Goal: Task Accomplishment & Management: Manage account settings

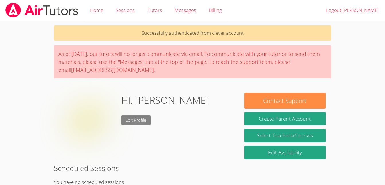
click at [141, 120] on link "Edit Profile" at bounding box center [135, 120] width 29 height 9
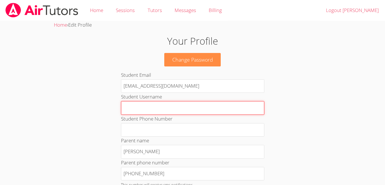
click at [181, 108] on input "Student Username" at bounding box center [192, 108] width 143 height 14
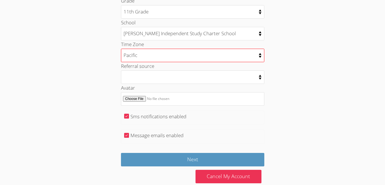
scroll to position [299, 0]
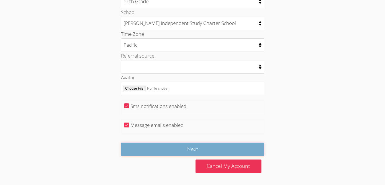
click at [207, 147] on input "Next" at bounding box center [192, 149] width 143 height 13
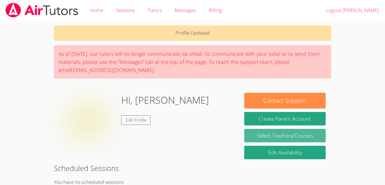
click at [310, 137] on link "Select Teachers/Courses" at bounding box center [284, 135] width 81 height 13
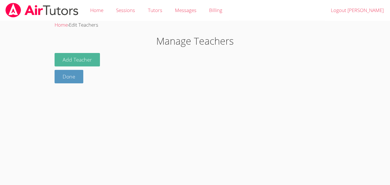
click at [70, 64] on button "Add Teacher" at bounding box center [77, 59] width 45 height 13
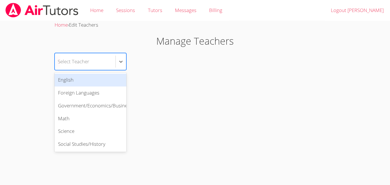
click at [98, 61] on div "Select Teacher" at bounding box center [85, 61] width 61 height 17
type input "M"
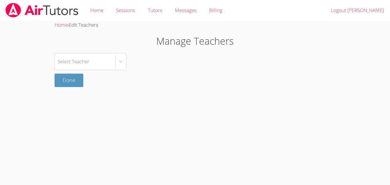
click at [143, 61] on div "Select Teacher" at bounding box center [195, 61] width 281 height 17
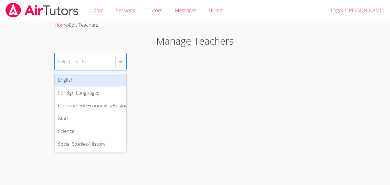
click at [85, 63] on div "Select Teacher" at bounding box center [74, 61] width 32 height 8
click at [91, 83] on div "English" at bounding box center [91, 80] width 72 height 13
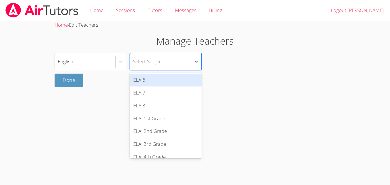
click at [153, 63] on div "Select Subject" at bounding box center [148, 61] width 30 height 8
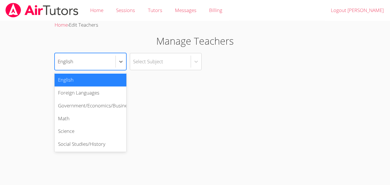
click at [100, 61] on div "English" at bounding box center [85, 61] width 61 height 17
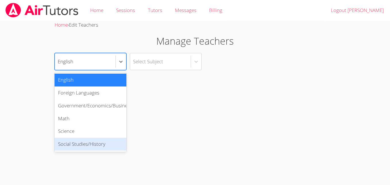
click at [96, 143] on div "Social Studies/History" at bounding box center [91, 144] width 72 height 13
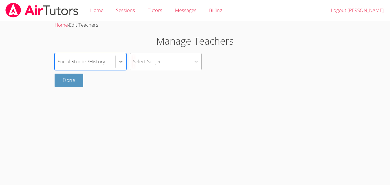
click at [167, 62] on div "Select Subject" at bounding box center [160, 61] width 61 height 17
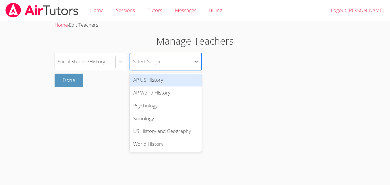
click at [169, 82] on div "AP US History" at bounding box center [166, 80] width 72 height 13
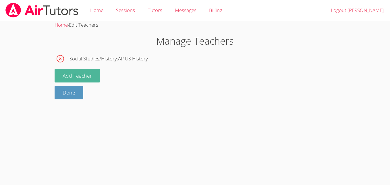
click at [89, 77] on button "Add Teacher" at bounding box center [77, 75] width 45 height 13
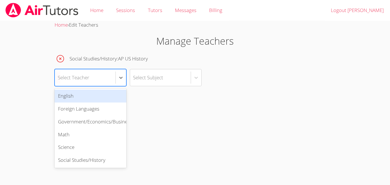
click at [96, 77] on div "Select Teacher" at bounding box center [85, 77] width 61 height 17
click at [99, 99] on div "English" at bounding box center [91, 96] width 72 height 13
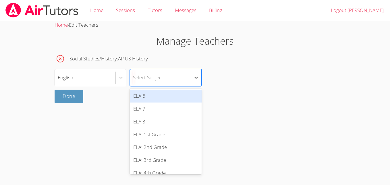
click at [165, 77] on div "Select Subject" at bounding box center [160, 77] width 61 height 17
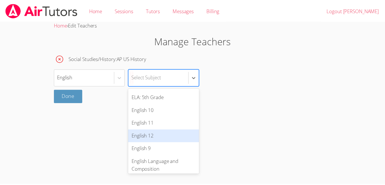
scroll to position [89, 0]
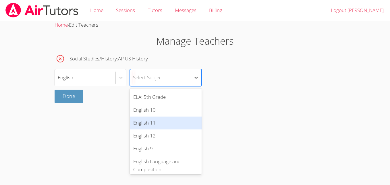
click at [153, 123] on div "English 11" at bounding box center [166, 123] width 72 height 13
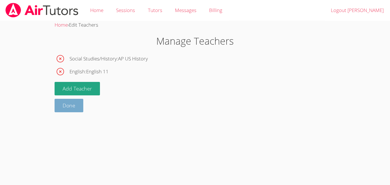
click at [78, 104] on link "Done" at bounding box center [69, 105] width 29 height 13
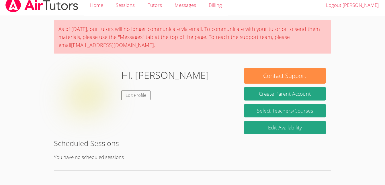
scroll to position [8, 0]
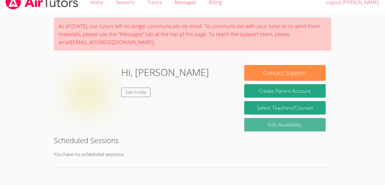
click at [277, 125] on link "Edit Availability" at bounding box center [284, 124] width 81 height 13
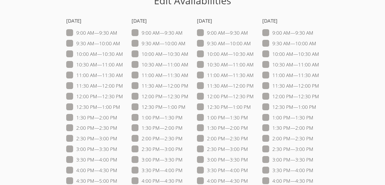
scroll to position [35, 0]
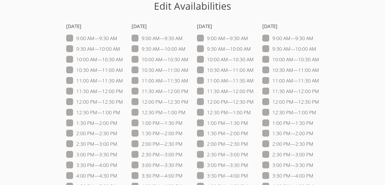
click at [183, 166] on span at bounding box center [183, 165] width 0 height 7
click at [183, 166] on input "3:00 PM — 3:30 PM" at bounding box center [185, 164] width 5 height 5
checkbox input "true"
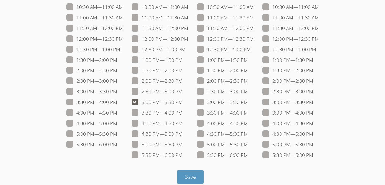
scroll to position [105, 0]
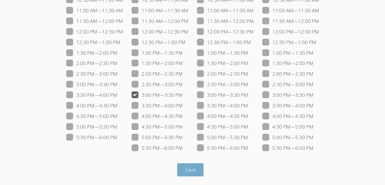
click at [184, 170] on button "Save" at bounding box center [190, 170] width 27 height 13
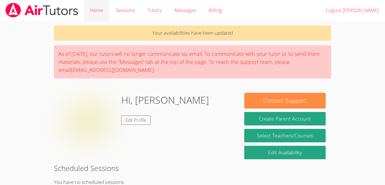
click at [94, 9] on link "Home" at bounding box center [97, 10] width 26 height 21
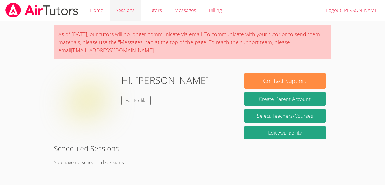
click at [121, 9] on link "Sessions" at bounding box center [126, 10] width 32 height 21
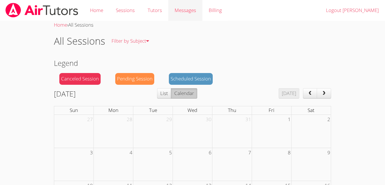
click at [182, 10] on span "Messages" at bounding box center [186, 10] width 22 height 7
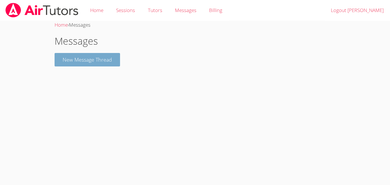
click at [102, 61] on button "New Message Thread" at bounding box center [87, 59] width 65 height 13
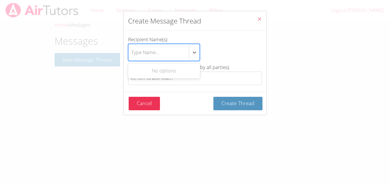
click at [170, 52] on div "Type Name..." at bounding box center [158, 52] width 61 height 17
click at [132, 52] on input "Recipient Name(s) Use Up and Down to choose options, press Enter to select the …" at bounding box center [131, 52] width 1 height 13
click at [162, 49] on div "Type Name..." at bounding box center [158, 52] width 61 height 17
click at [132, 49] on input "Recipient Name(s) Use Up and Down to choose options, press Enter to select the …" at bounding box center [131, 52] width 1 height 13
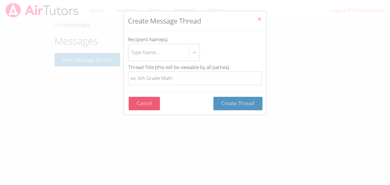
click at [151, 106] on button "Cancel" at bounding box center [144, 103] width 31 height 13
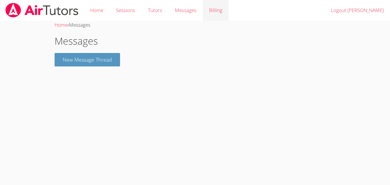
click at [216, 13] on link "Billing" at bounding box center [216, 10] width 26 height 21
